Goal: Transaction & Acquisition: Download file/media

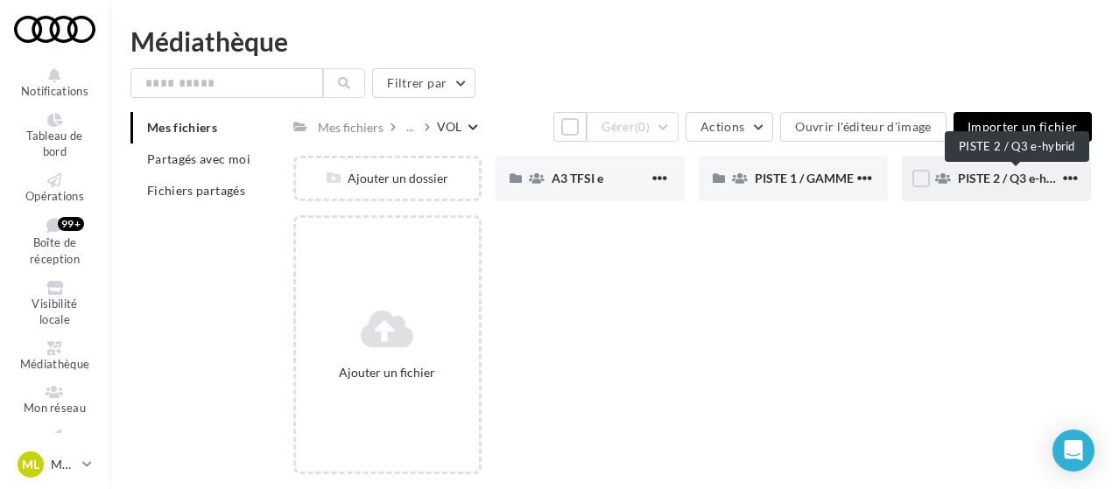
click at [1012, 179] on span "PISTE 2 / Q3 e-hybrid" at bounding box center [1015, 178] width 117 height 15
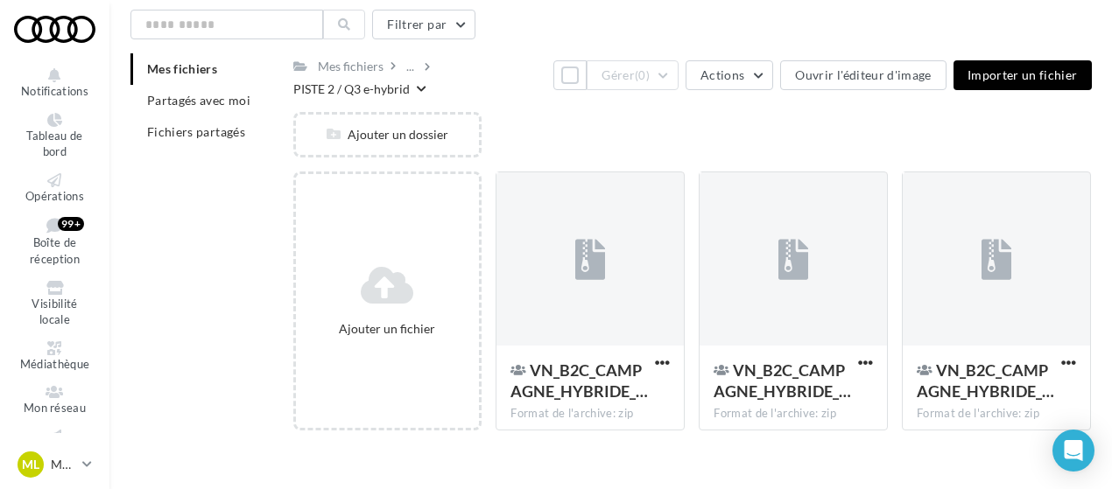
scroll to position [89, 0]
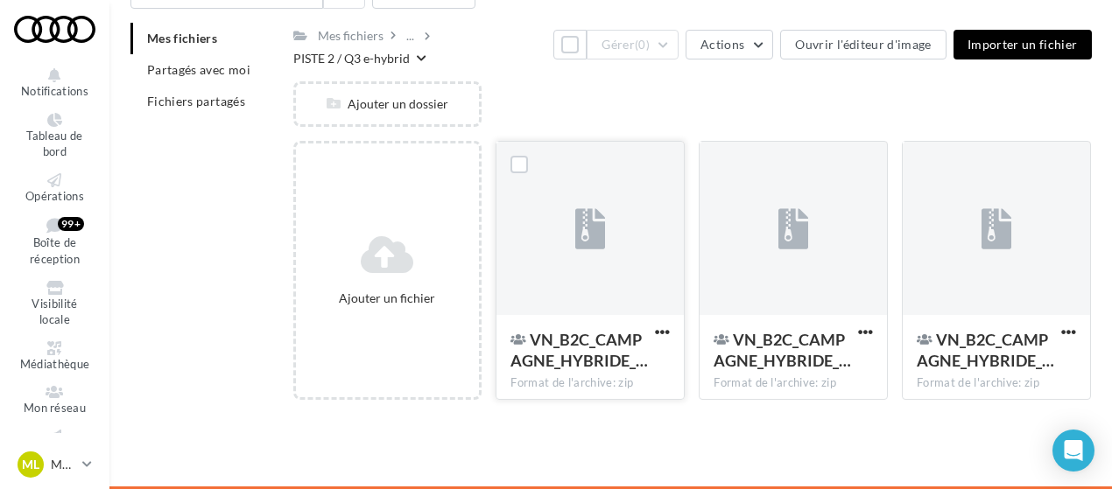
click at [621, 301] on div at bounding box center [589, 229] width 187 height 175
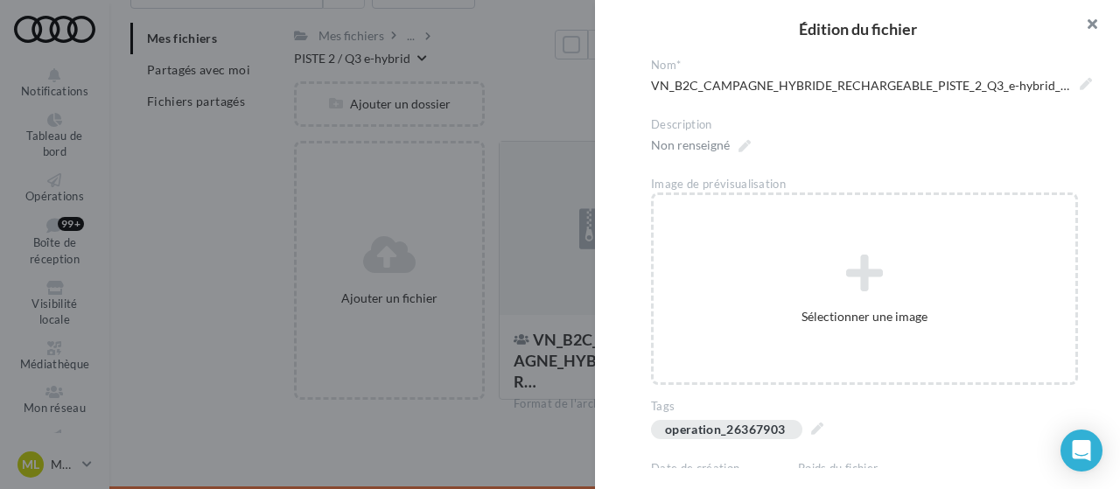
click at [1098, 23] on button "button" at bounding box center [1085, 26] width 70 height 53
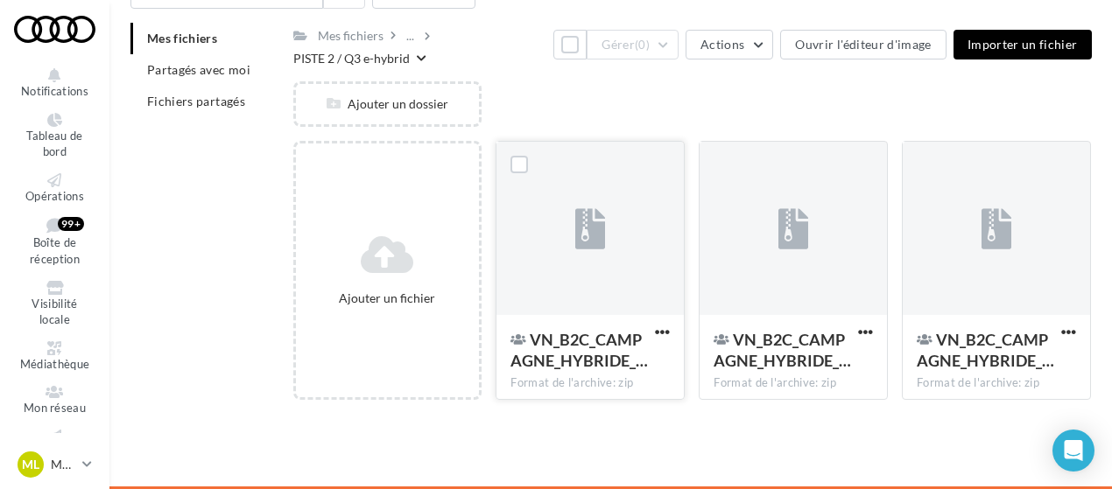
drag, startPoint x: 595, startPoint y: 336, endPoint x: 609, endPoint y: 328, distance: 16.1
click at [609, 328] on div "VN_B2C_CAMPAGNE_HYBRIDE_… Format de l'archive: zip" at bounding box center [589, 356] width 187 height 82
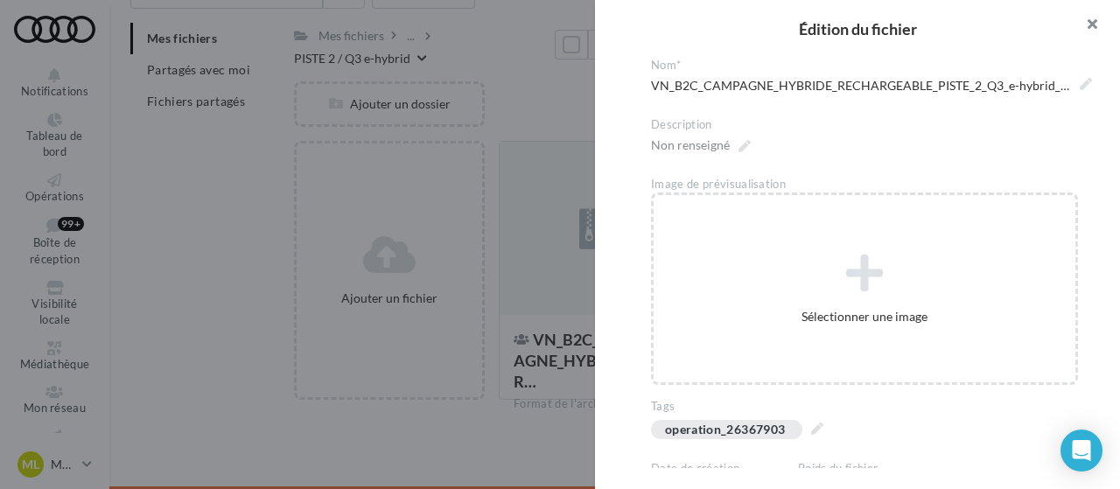
click at [1098, 18] on button "button" at bounding box center [1085, 26] width 70 height 53
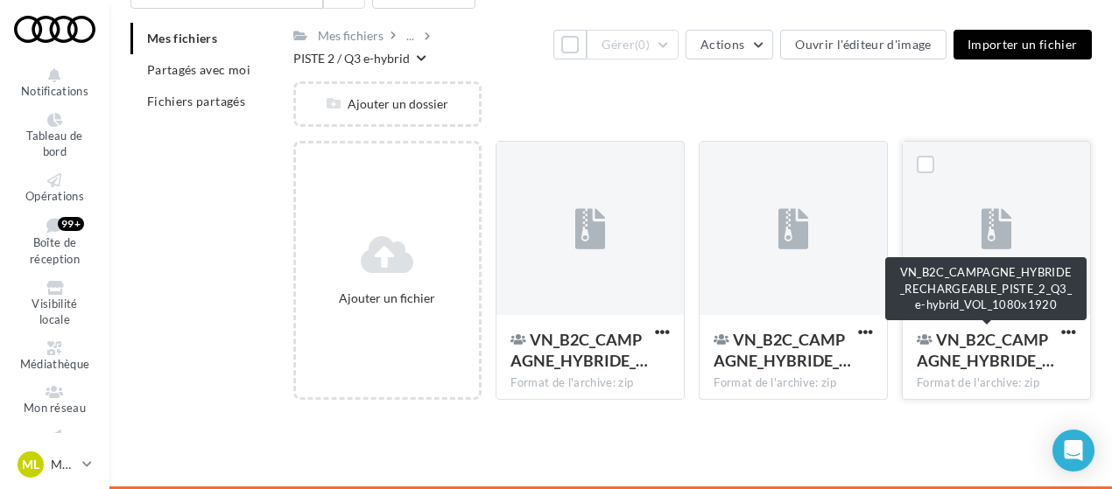
click at [985, 357] on span "VN_B2C_CAMPAGNE_HYBRIDE_…" at bounding box center [984, 350] width 137 height 40
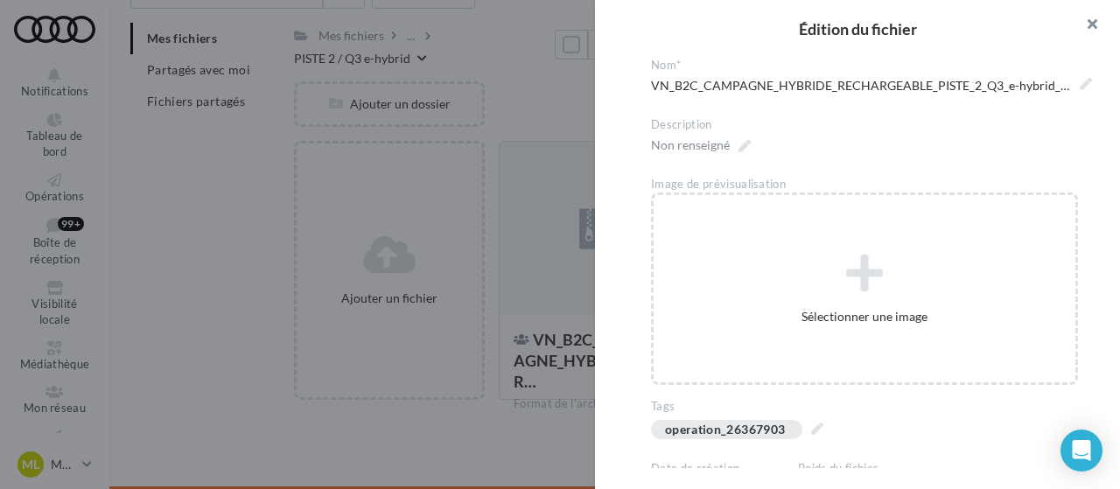
click at [1105, 38] on button "button" at bounding box center [1085, 26] width 70 height 53
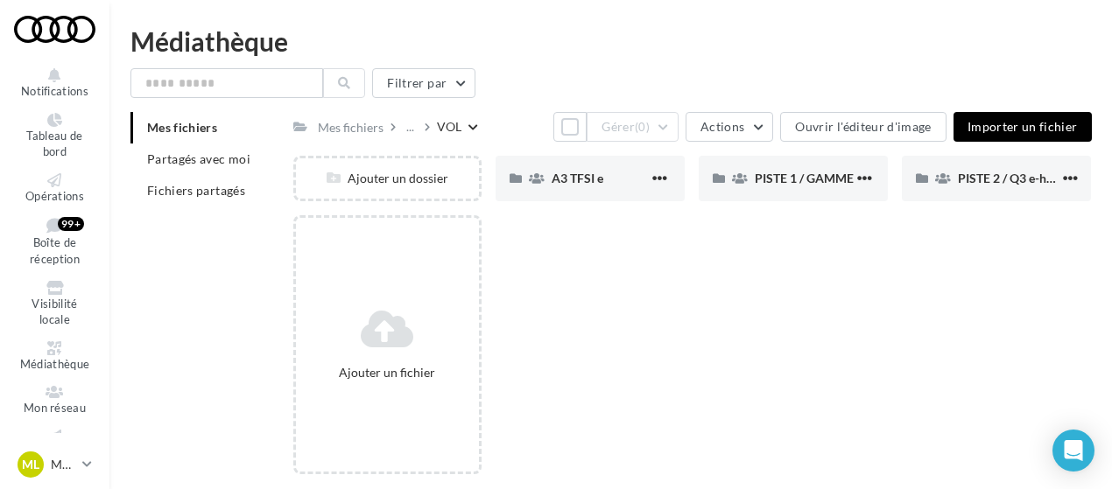
click at [468, 130] on icon at bounding box center [473, 128] width 10 height 11
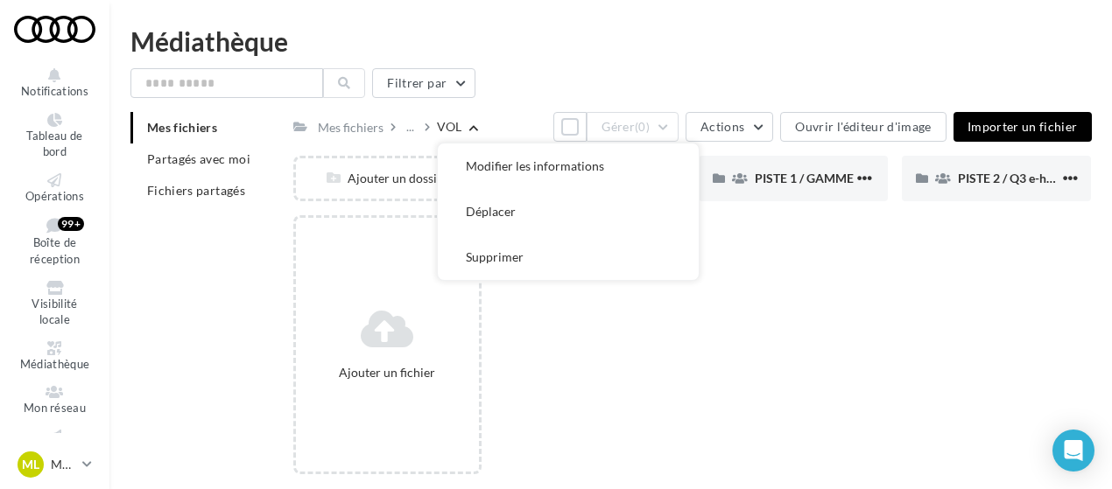
click at [468, 130] on icon at bounding box center [473, 128] width 10 height 11
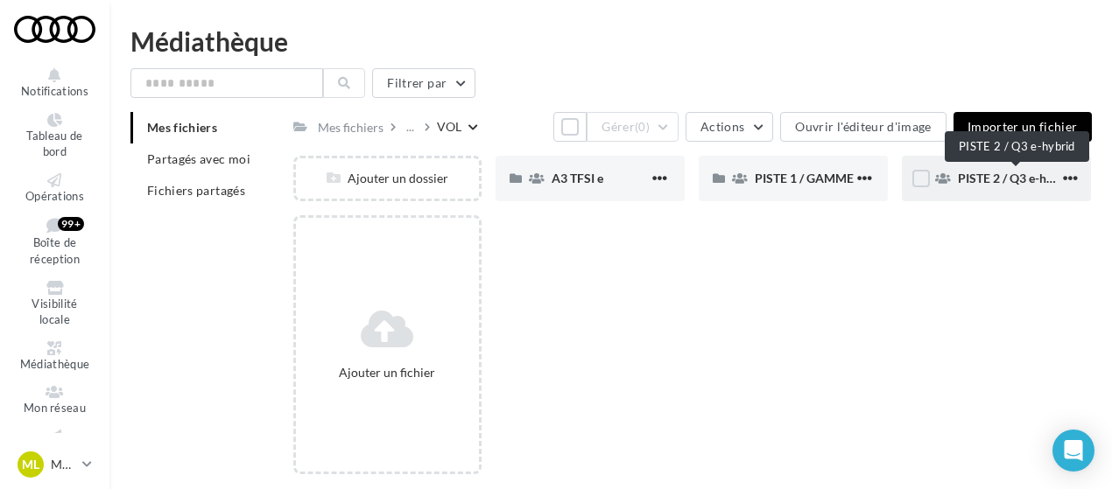
click at [991, 178] on span "PISTE 2 / Q3 e-hybrid" at bounding box center [1015, 178] width 117 height 15
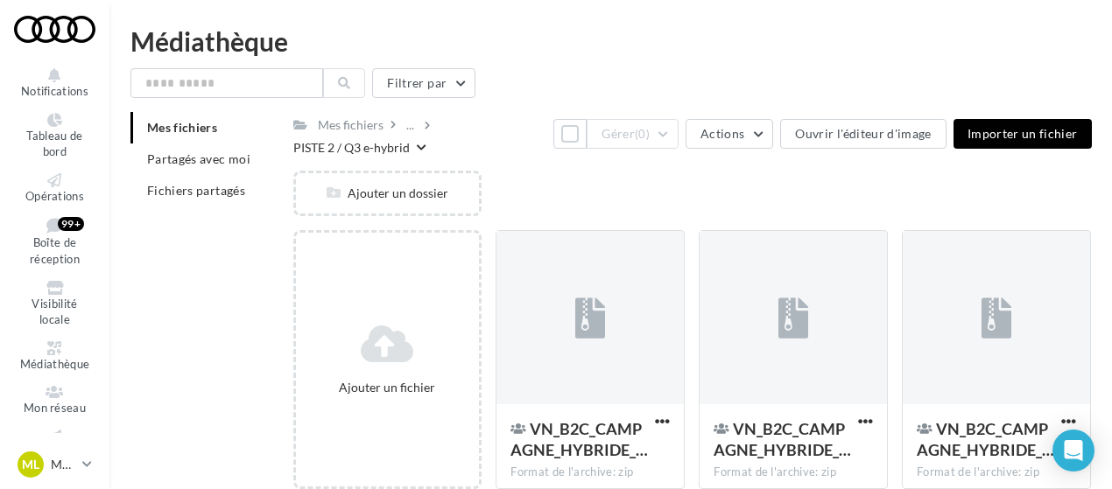
scroll to position [89, 0]
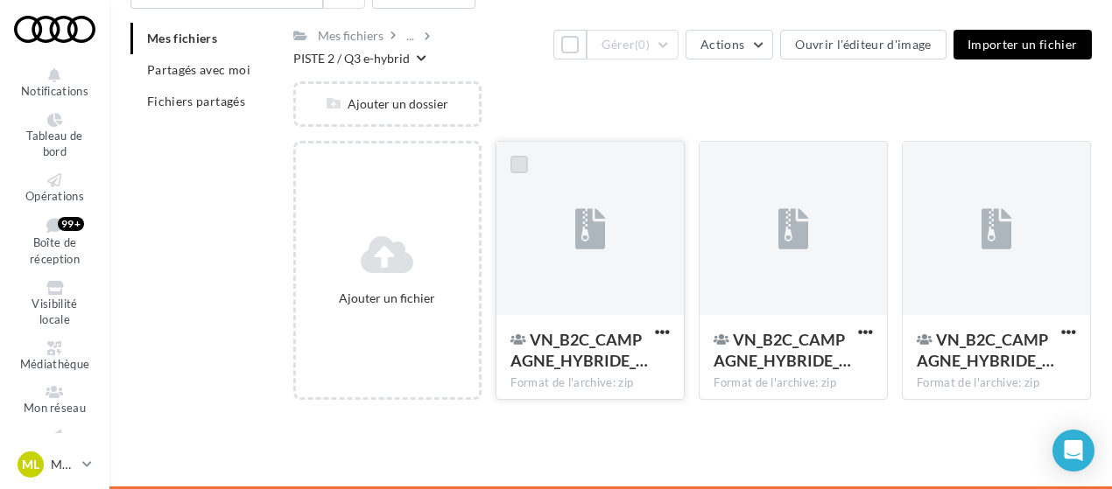
click at [518, 168] on label at bounding box center [519, 165] width 18 height 18
click at [663, 334] on span "button" at bounding box center [662, 332] width 15 height 15
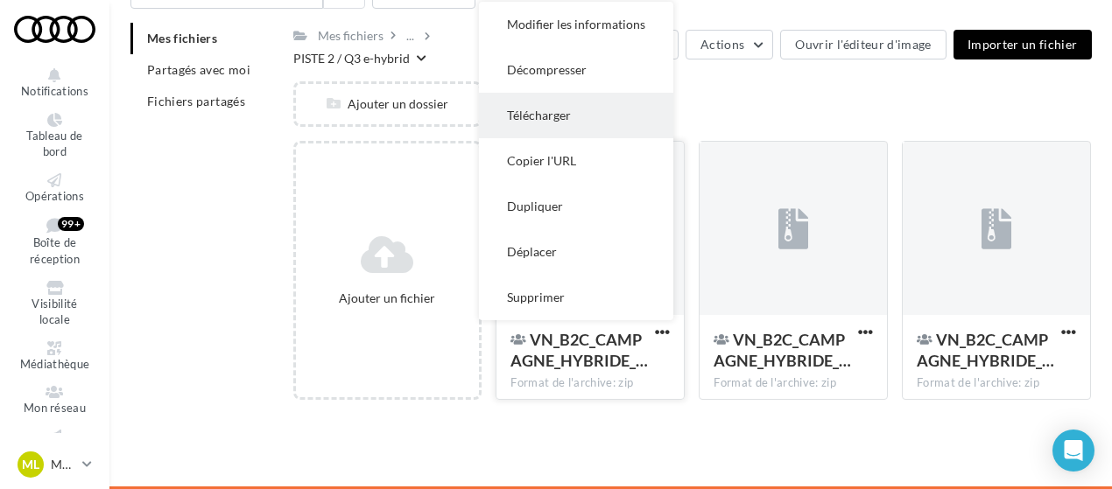
click at [588, 117] on button "Télécharger" at bounding box center [576, 116] width 194 height 46
